Goal: Check status: Check status

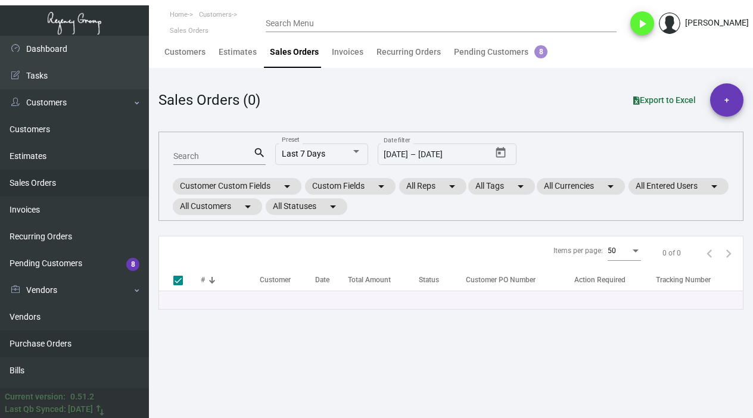
click at [97, 339] on link "Purchase Orders" at bounding box center [74, 344] width 149 height 27
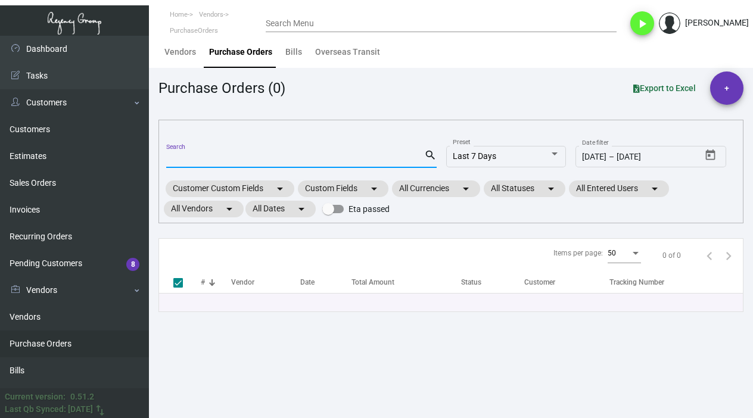
click at [260, 156] on input "Search" at bounding box center [295, 159] width 258 height 10
paste input "104628"
type input "104628"
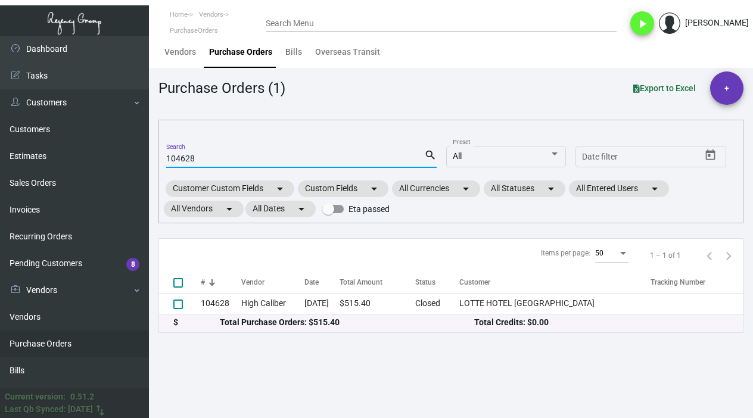
checkbox input "false"
type input "104628"
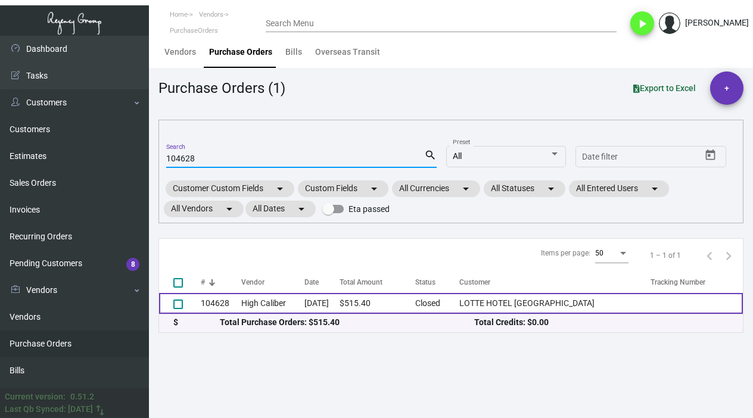
click at [241, 312] on td "104628" at bounding box center [221, 303] width 41 height 21
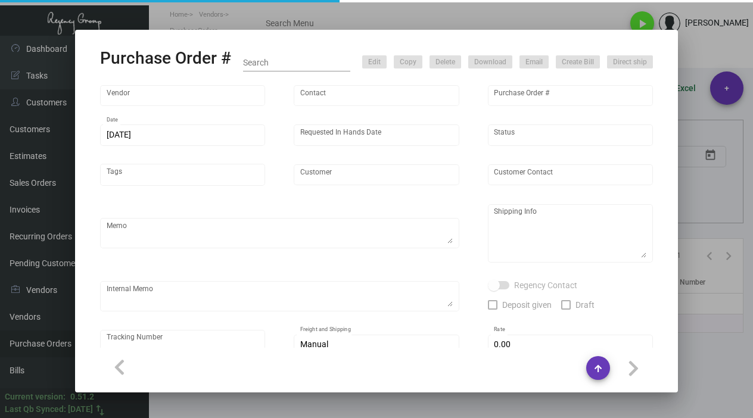
type input "High Caliber"
type input "MISSING INFO MISSING INFO"
type input "104628"
type input "[DATE]"
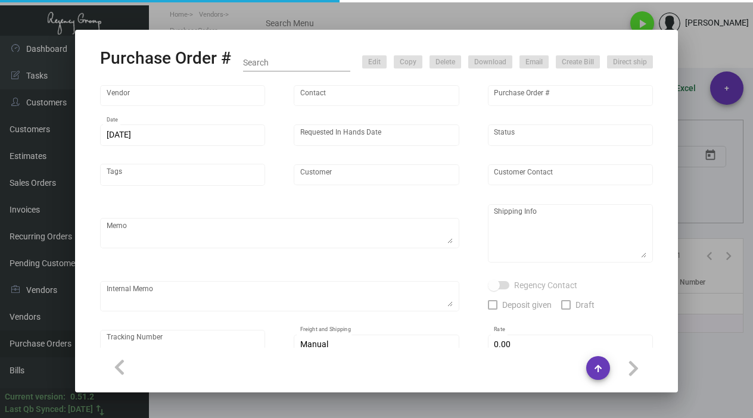
type input "LOTTE HOTEL [GEOGRAPHIC_DATA]"
type input "[PERSON_NAME]"
type textarea "BLIND Ship via UPS Ground Acct# 1AY276."
type textarea "[PERSON_NAME] [GEOGRAPHIC_DATA] [GEOGRAPHIC_DATA] [STREET_ADDRESS]"
type input "$ 0.00"
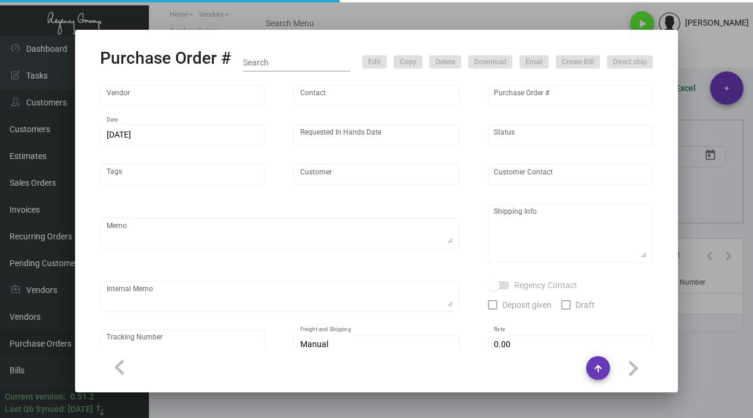
type input "United States Dollar $"
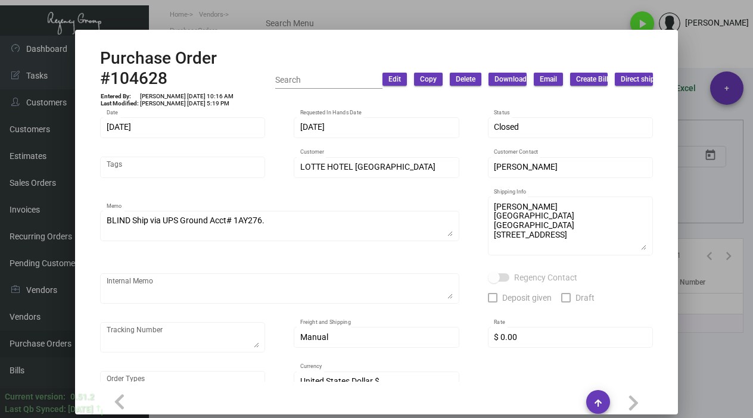
scroll to position [60, 0]
